Goal: Complete application form

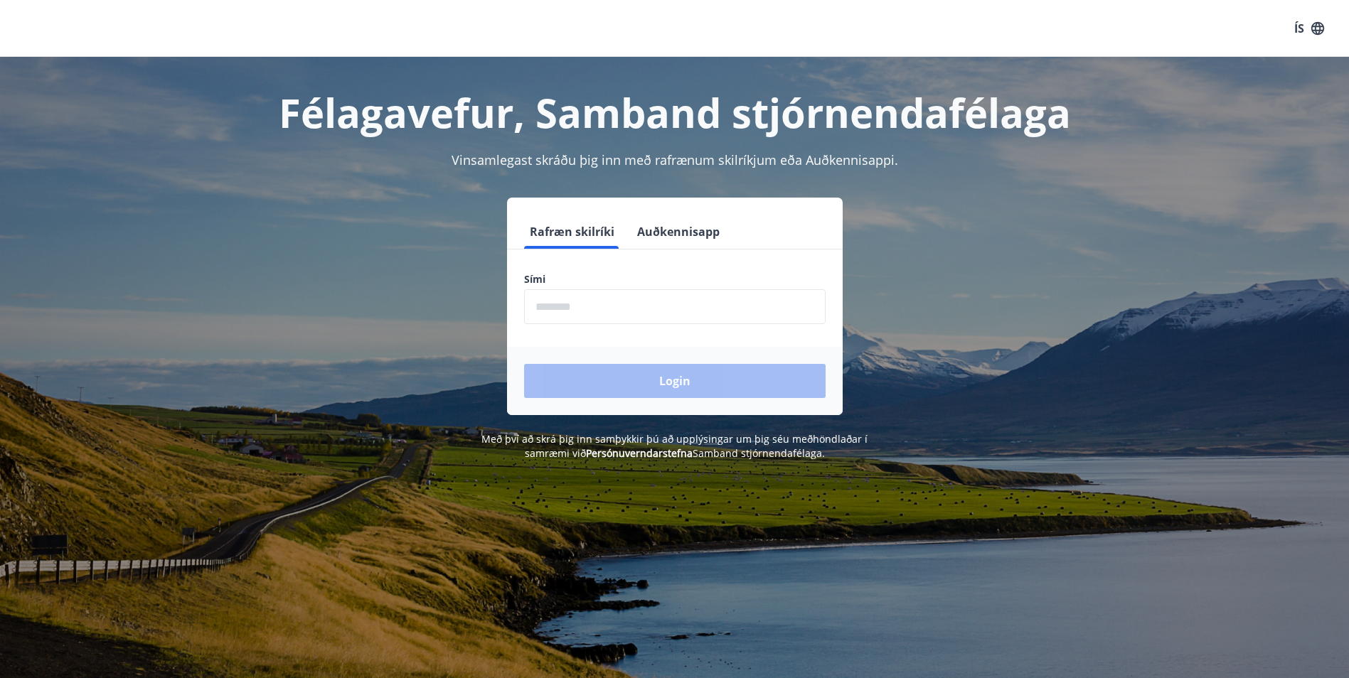
click at [732, 314] on input "phone" at bounding box center [675, 306] width 302 height 35
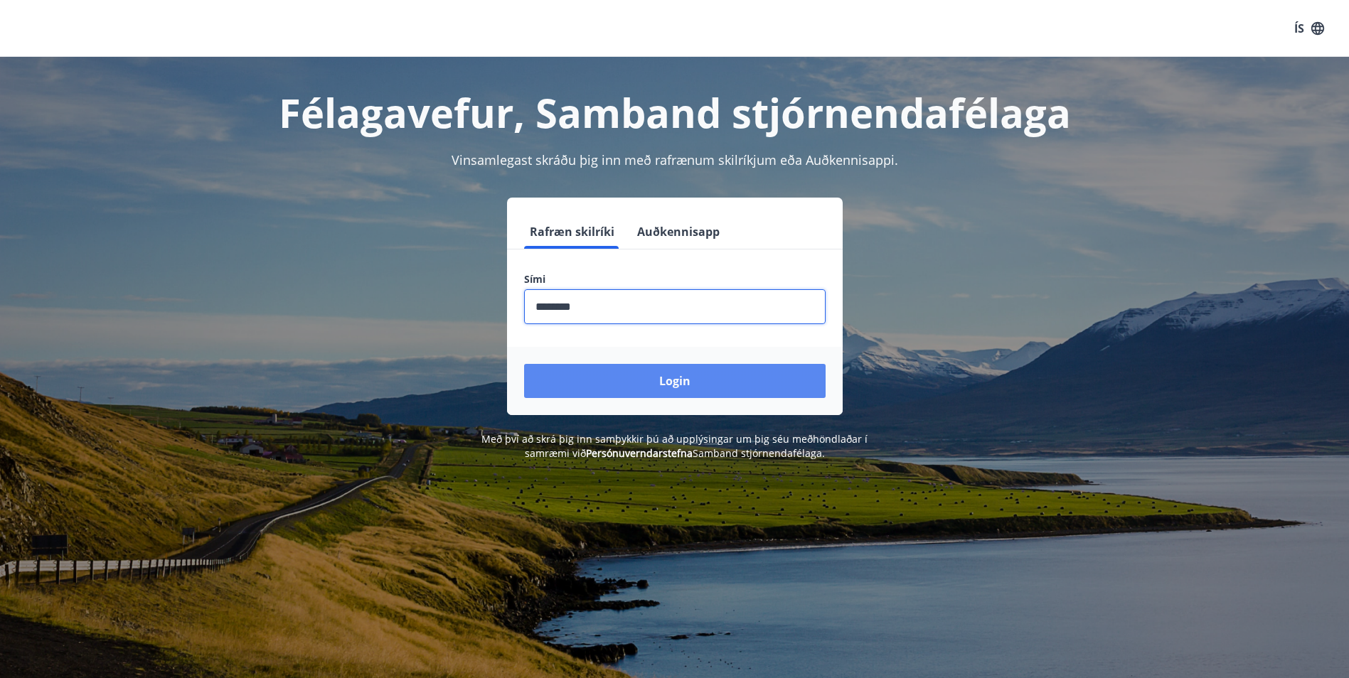
type input "********"
click at [693, 383] on button "Login" at bounding box center [675, 381] width 302 height 34
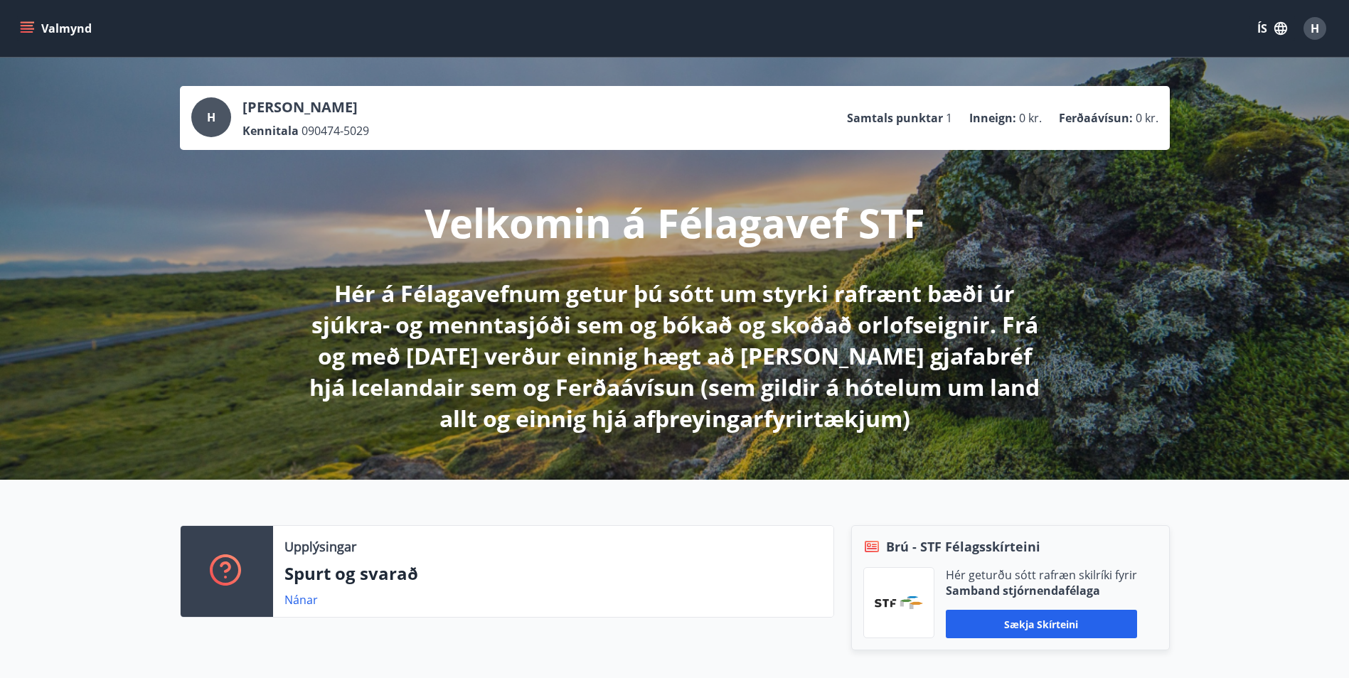
click at [24, 23] on icon "menu" at bounding box center [29, 22] width 16 height 1
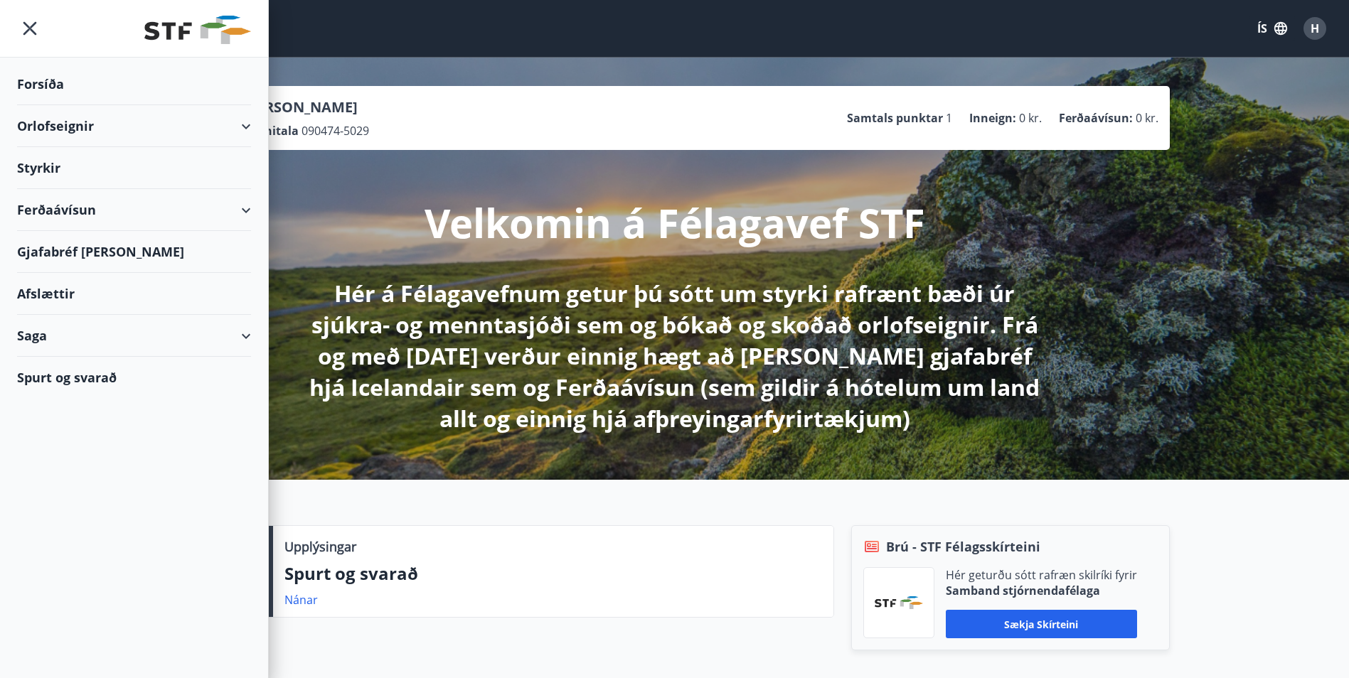
click at [43, 105] on div "Styrkir" at bounding box center [134, 84] width 234 height 42
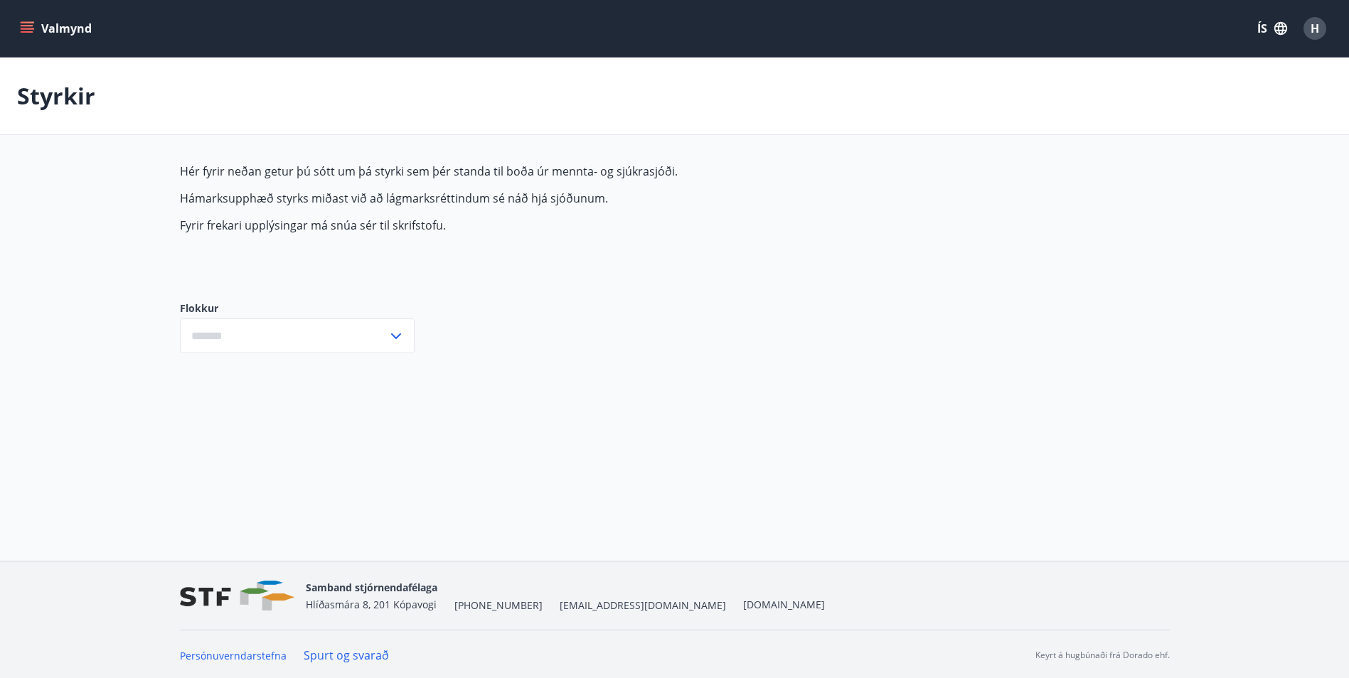
type input "***"
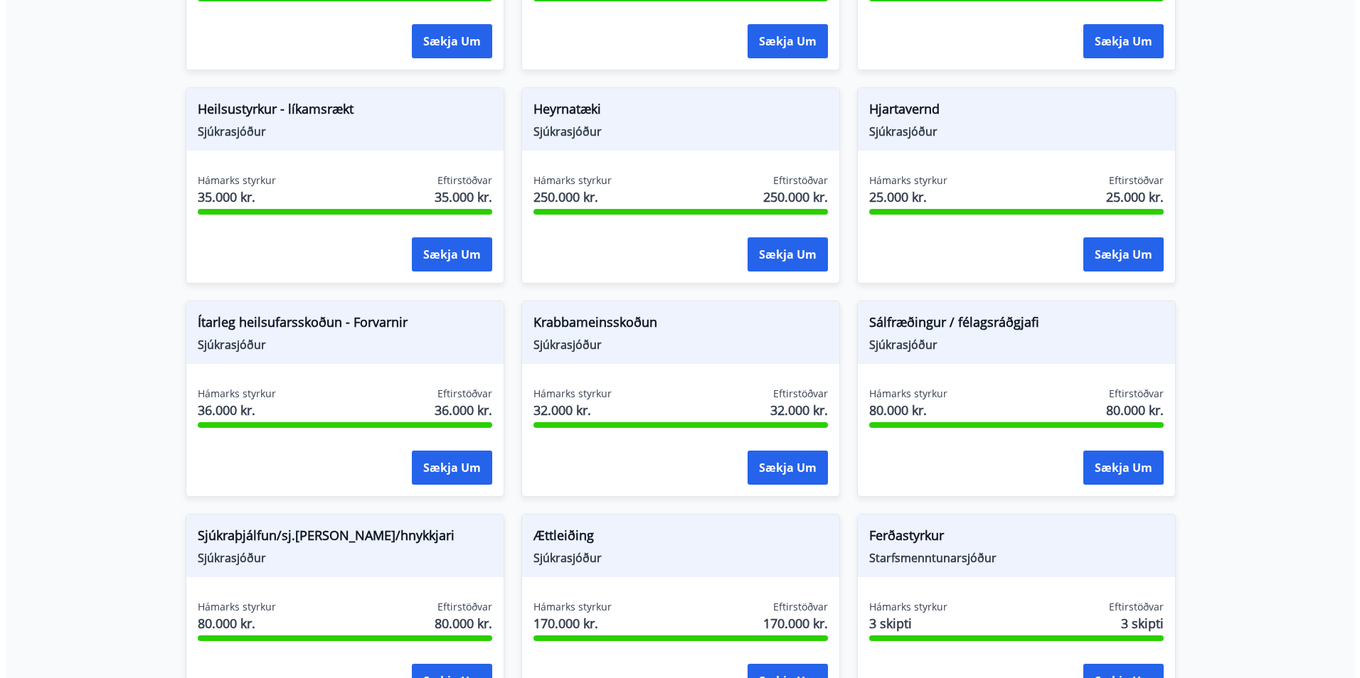
scroll to position [741, 0]
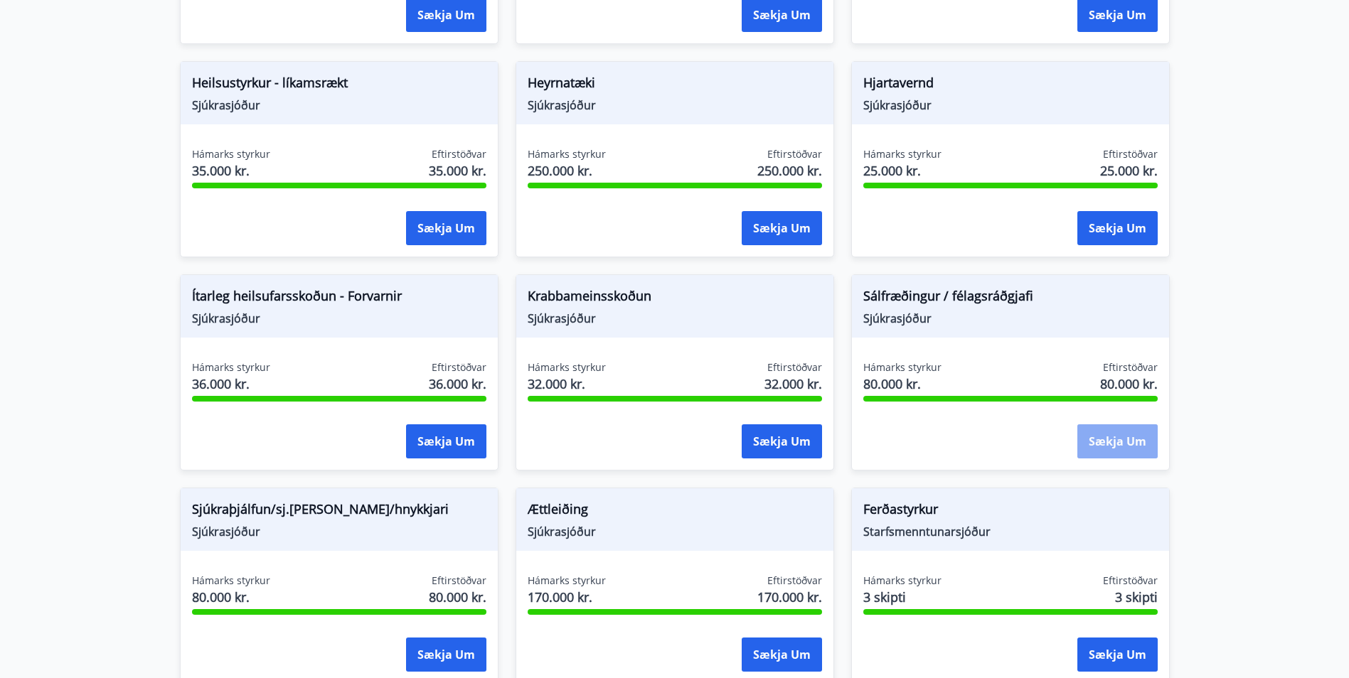
click at [1118, 441] on button "Sækja um" at bounding box center [1117, 442] width 80 height 34
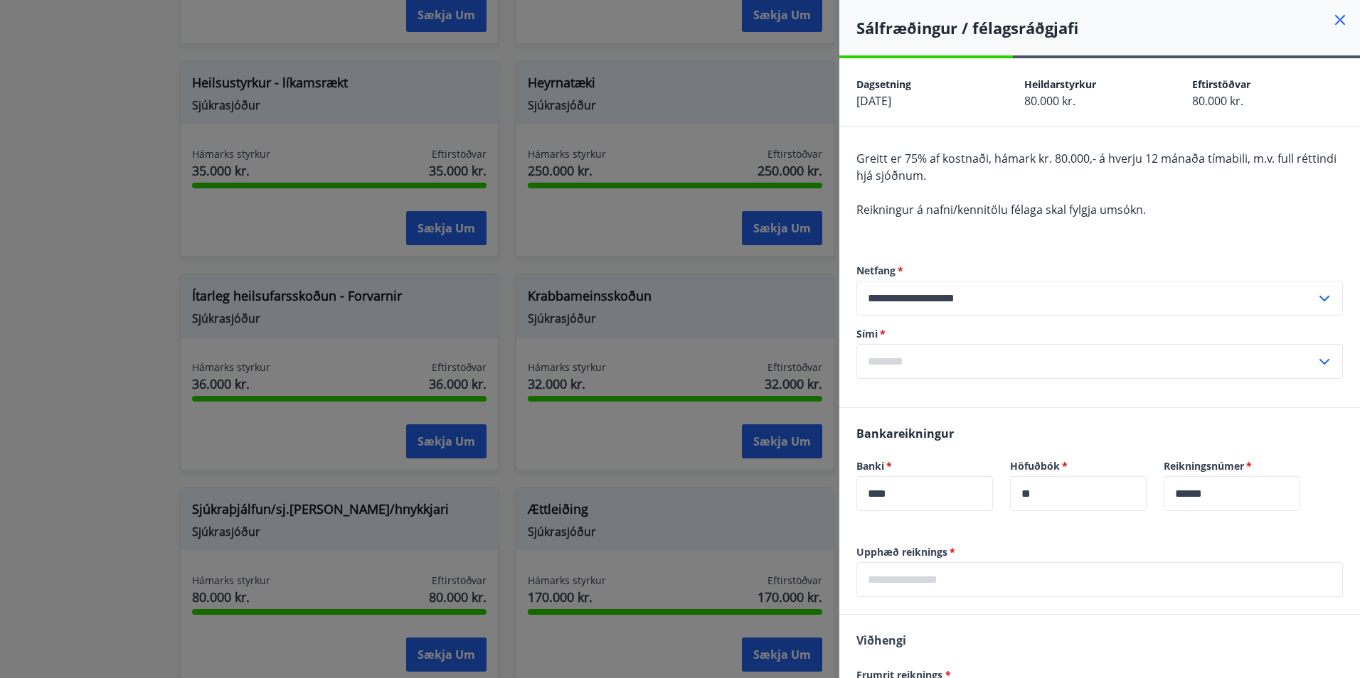
click at [900, 358] on input "text" at bounding box center [1085, 361] width 459 height 35
click at [917, 392] on li "354-8987109" at bounding box center [1099, 392] width 485 height 26
type input "**********"
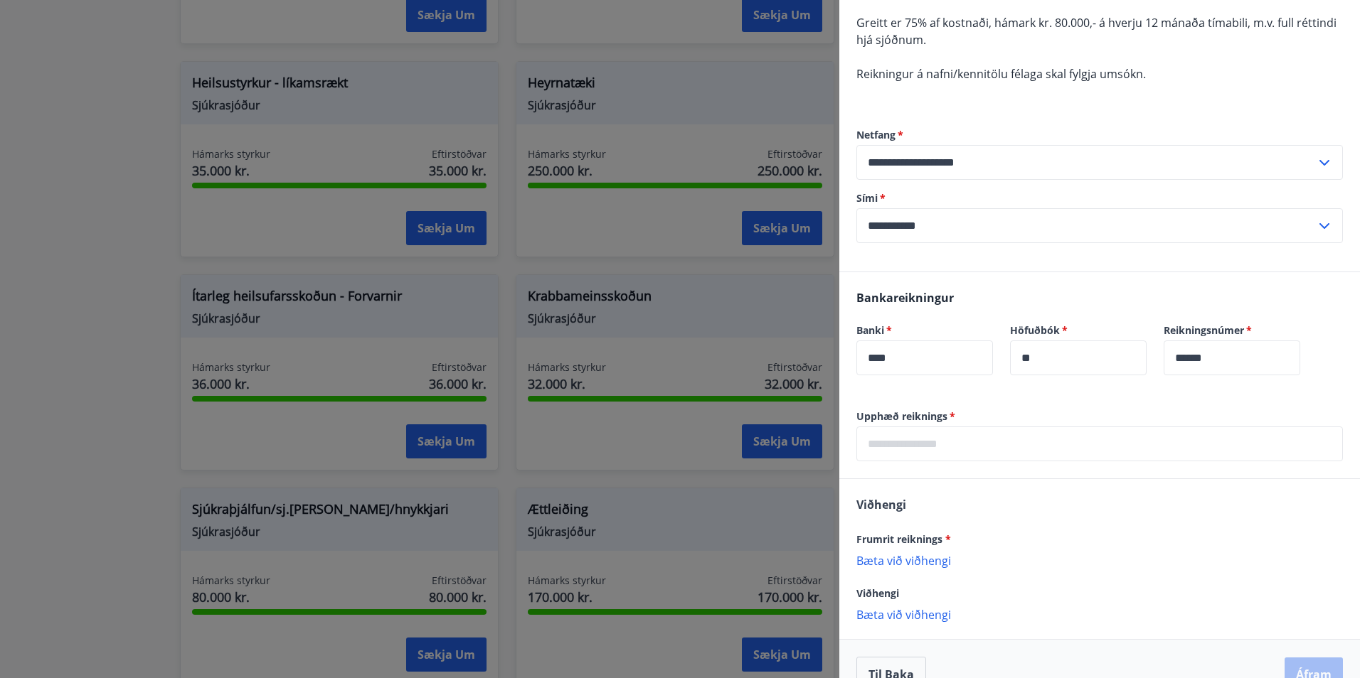
scroll to position [142, 0]
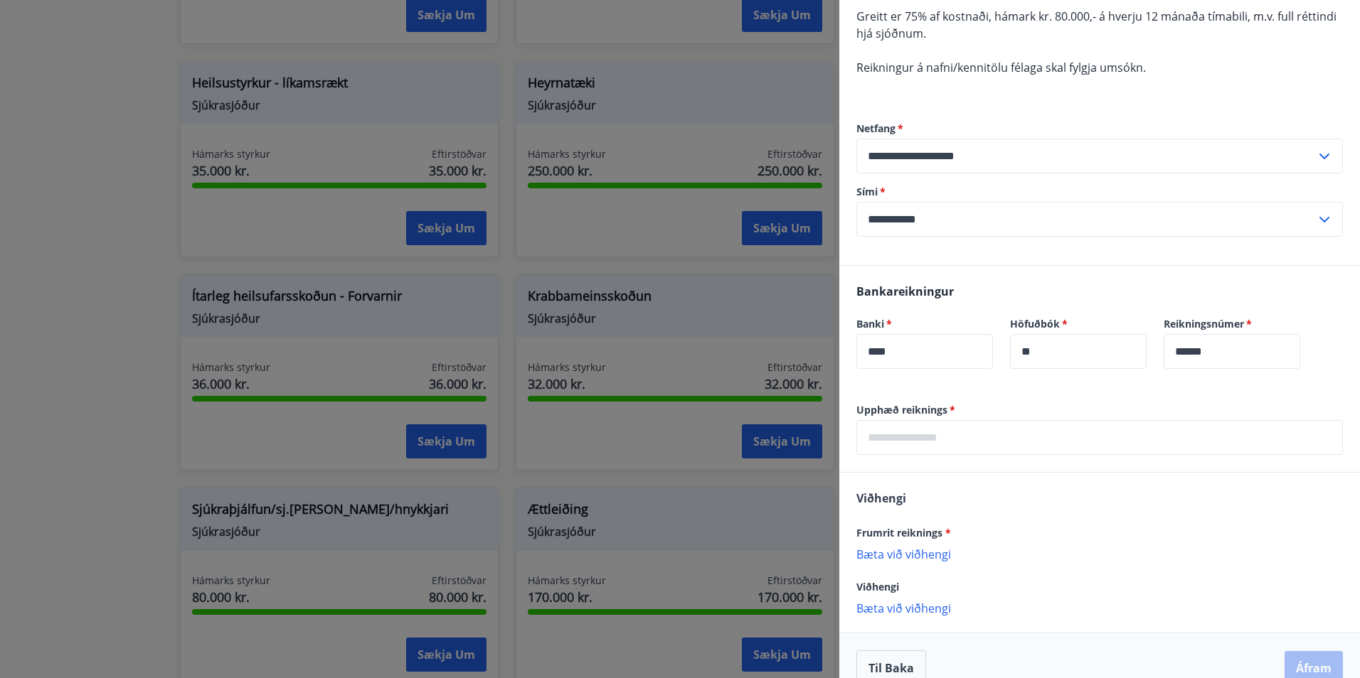
click at [980, 442] on input "text" at bounding box center [1099, 437] width 486 height 35
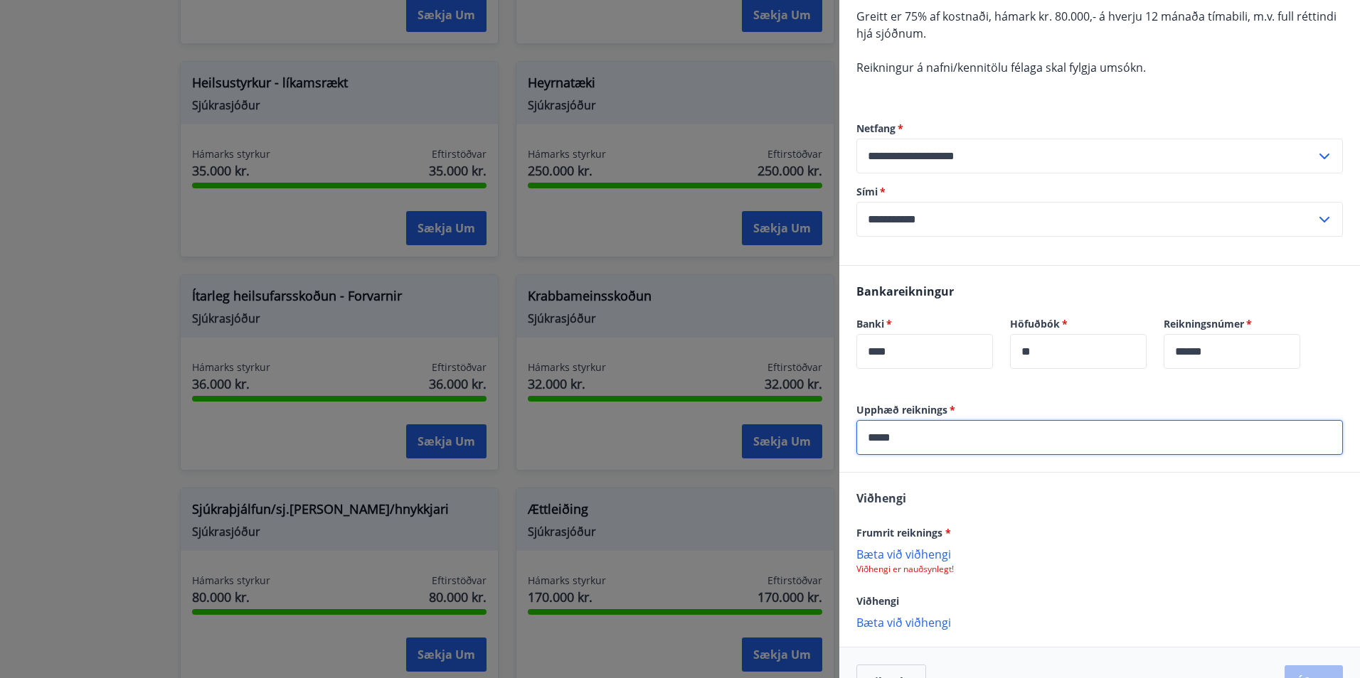
type input "*****"
click at [926, 550] on p "Bæta við viðhengi" at bounding box center [1099, 554] width 486 height 14
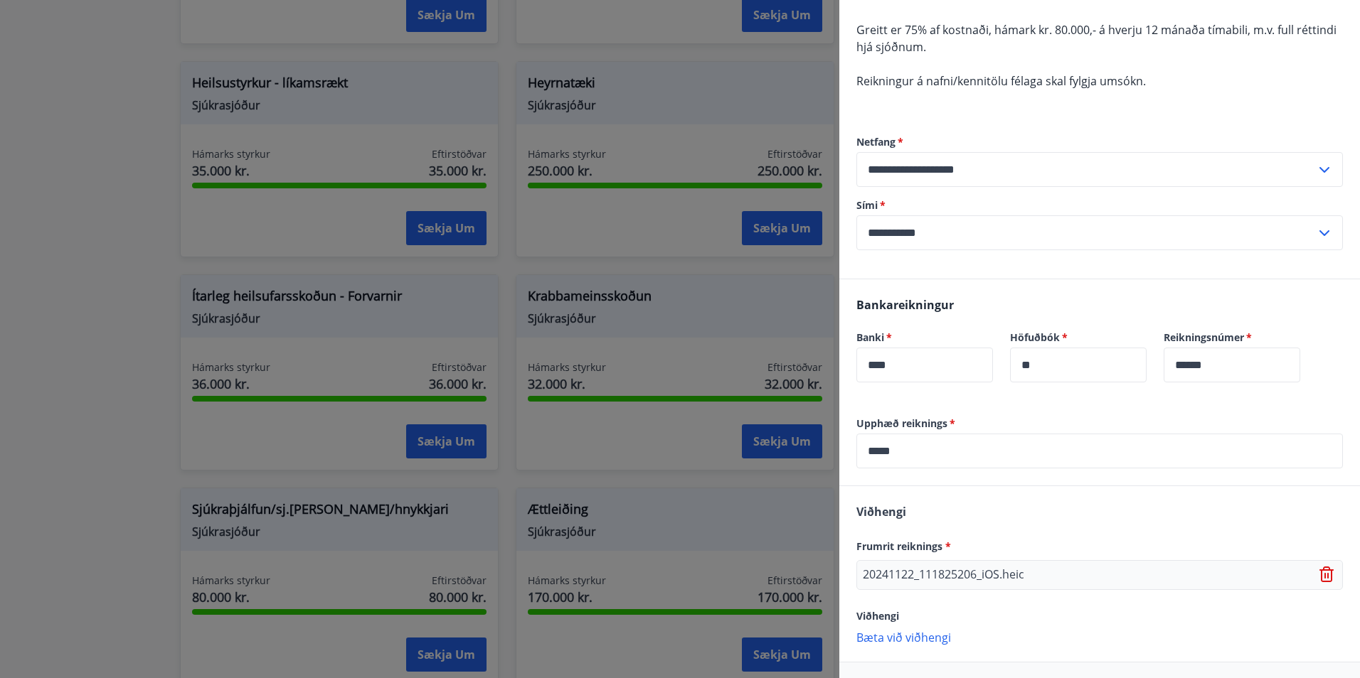
scroll to position [183, 0]
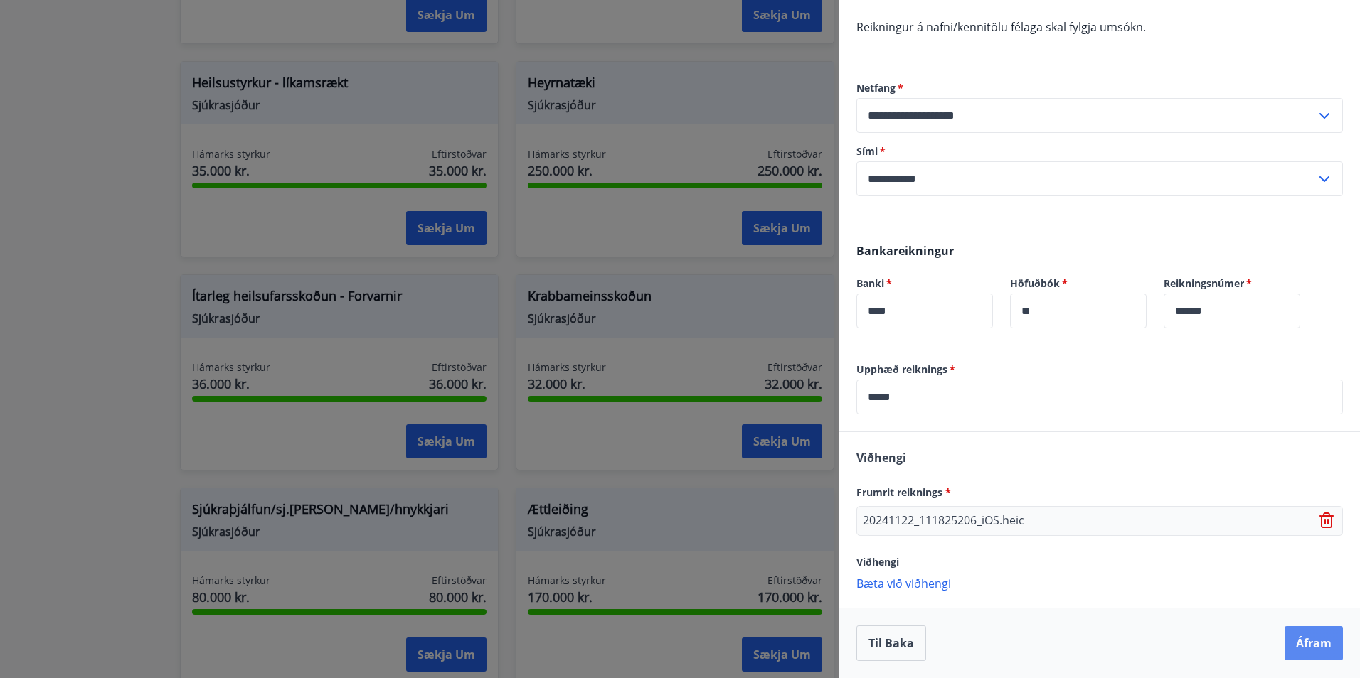
click at [1310, 641] on button "Áfram" at bounding box center [1313, 644] width 58 height 34
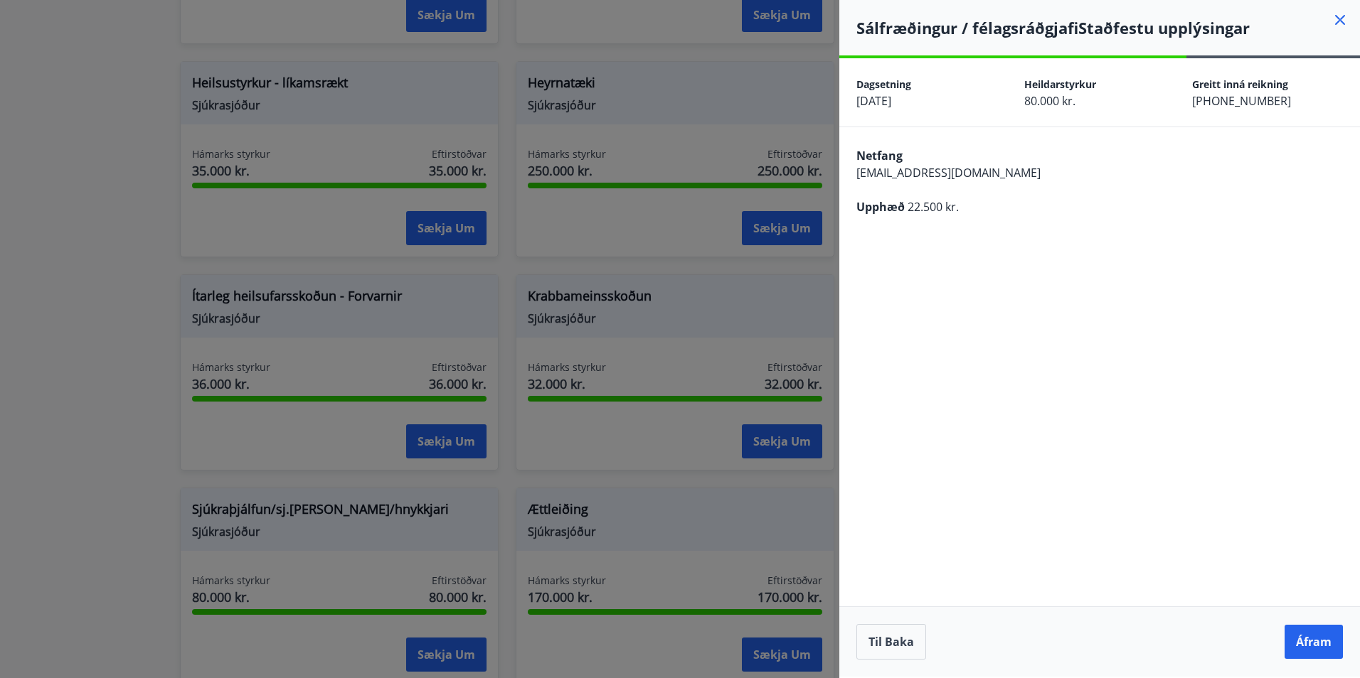
scroll to position [0, 0]
click at [1310, 641] on button "Áfram" at bounding box center [1313, 642] width 58 height 34
click at [884, 639] on button "Til baka" at bounding box center [891, 642] width 70 height 36
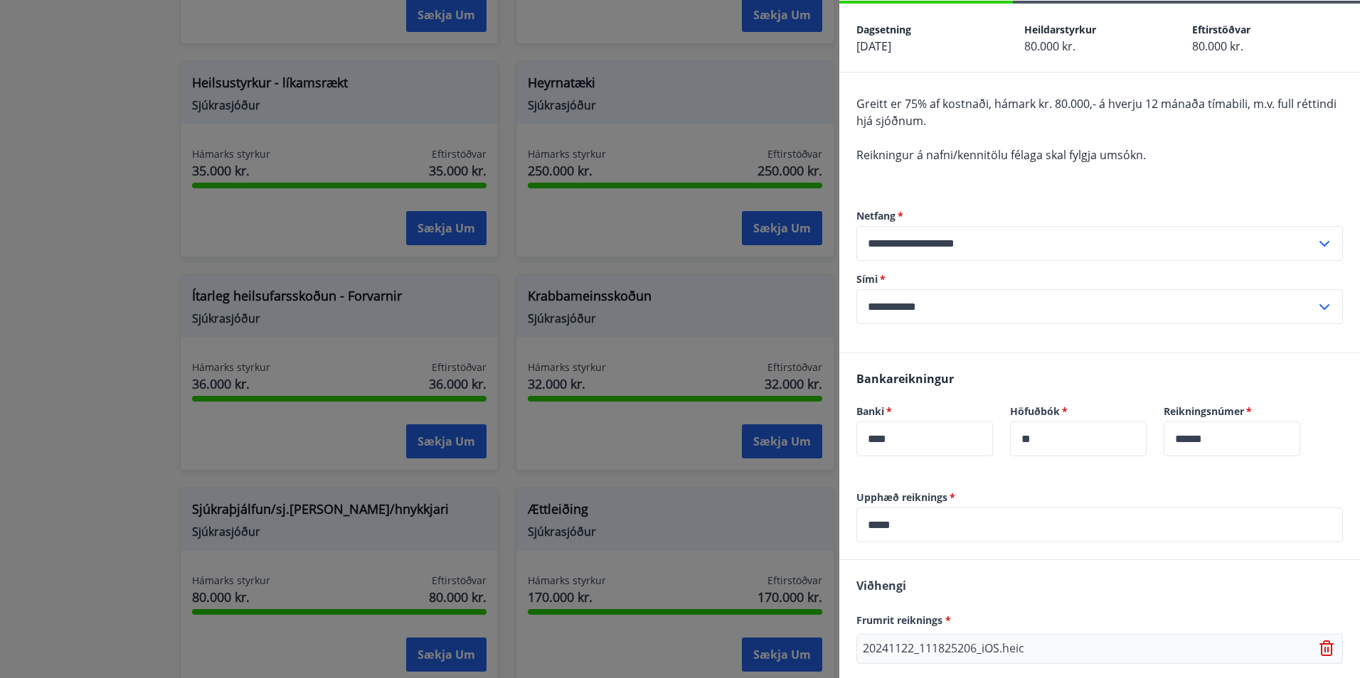
scroll to position [183, 0]
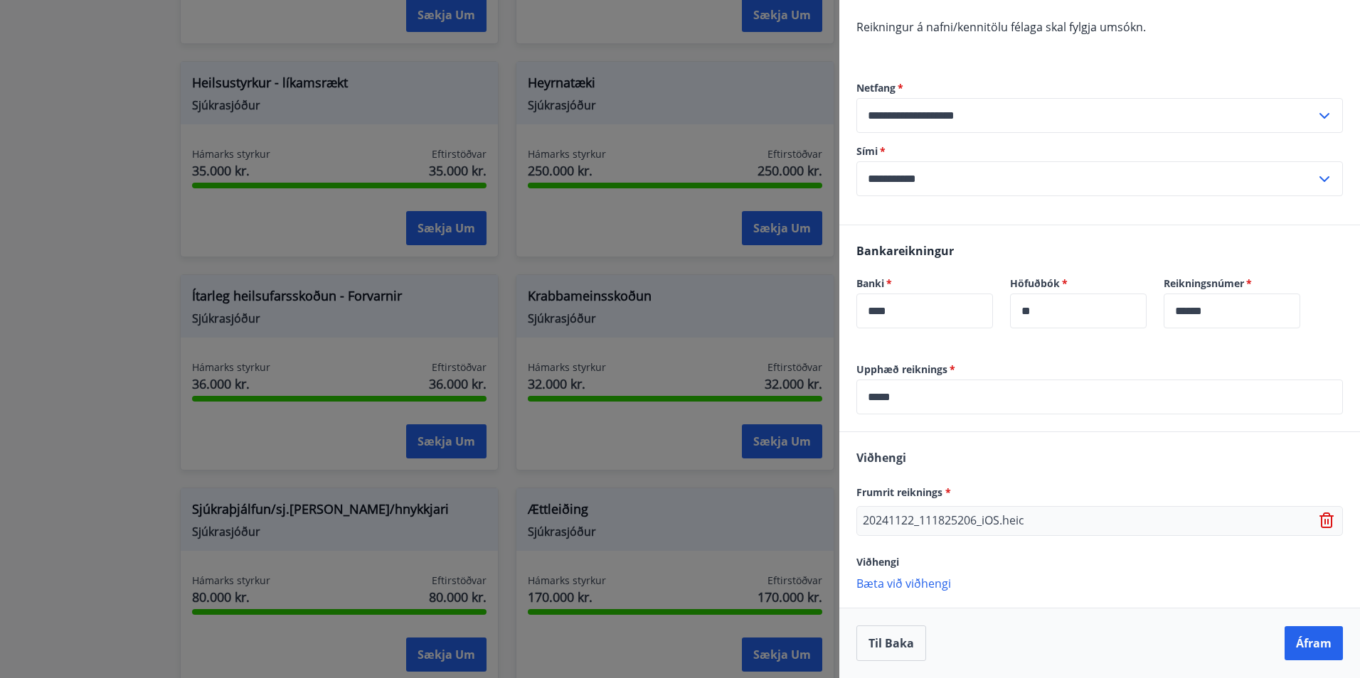
click at [1321, 517] on icon at bounding box center [1326, 516] width 11 height 1
click at [915, 517] on p "Bæta við viðhengi" at bounding box center [1099, 515] width 486 height 14
click at [1307, 644] on button "Áfram" at bounding box center [1313, 644] width 58 height 34
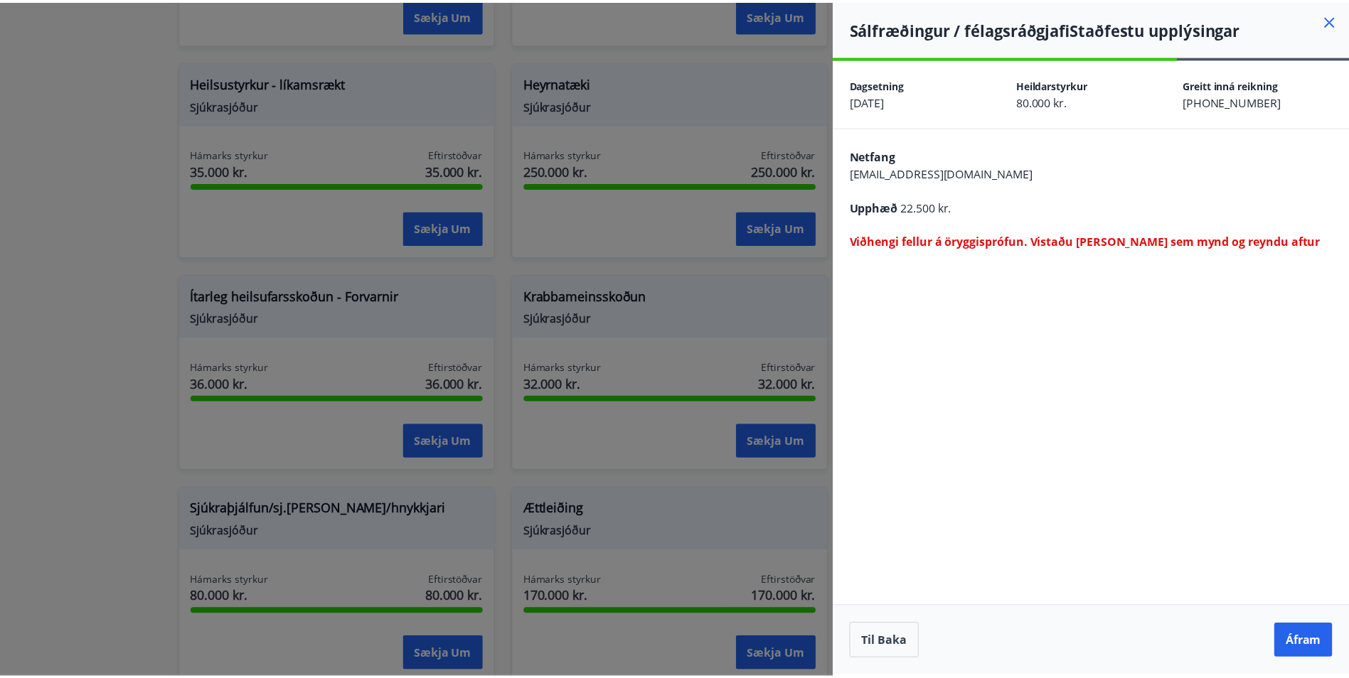
scroll to position [0, 0]
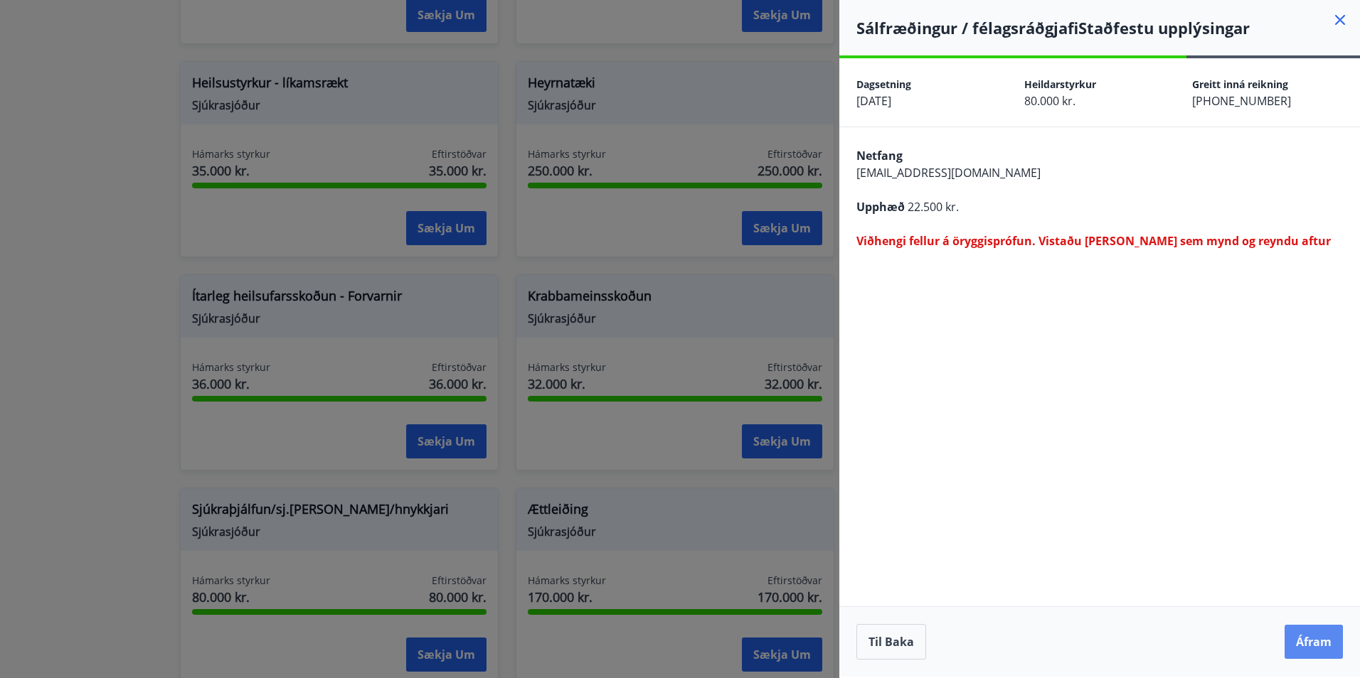
click at [1309, 643] on button "Áfram" at bounding box center [1313, 642] width 58 height 34
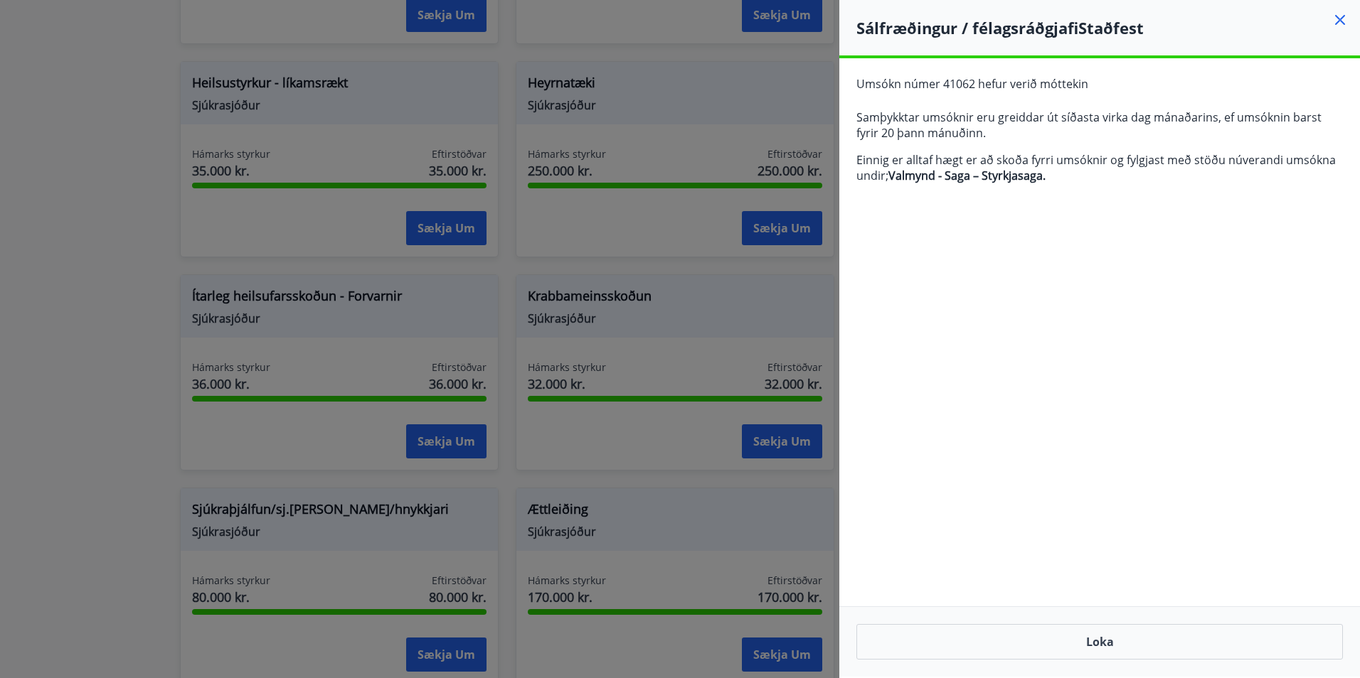
click at [1339, 17] on icon at bounding box center [1339, 19] width 17 height 17
